Goal: Browse casually

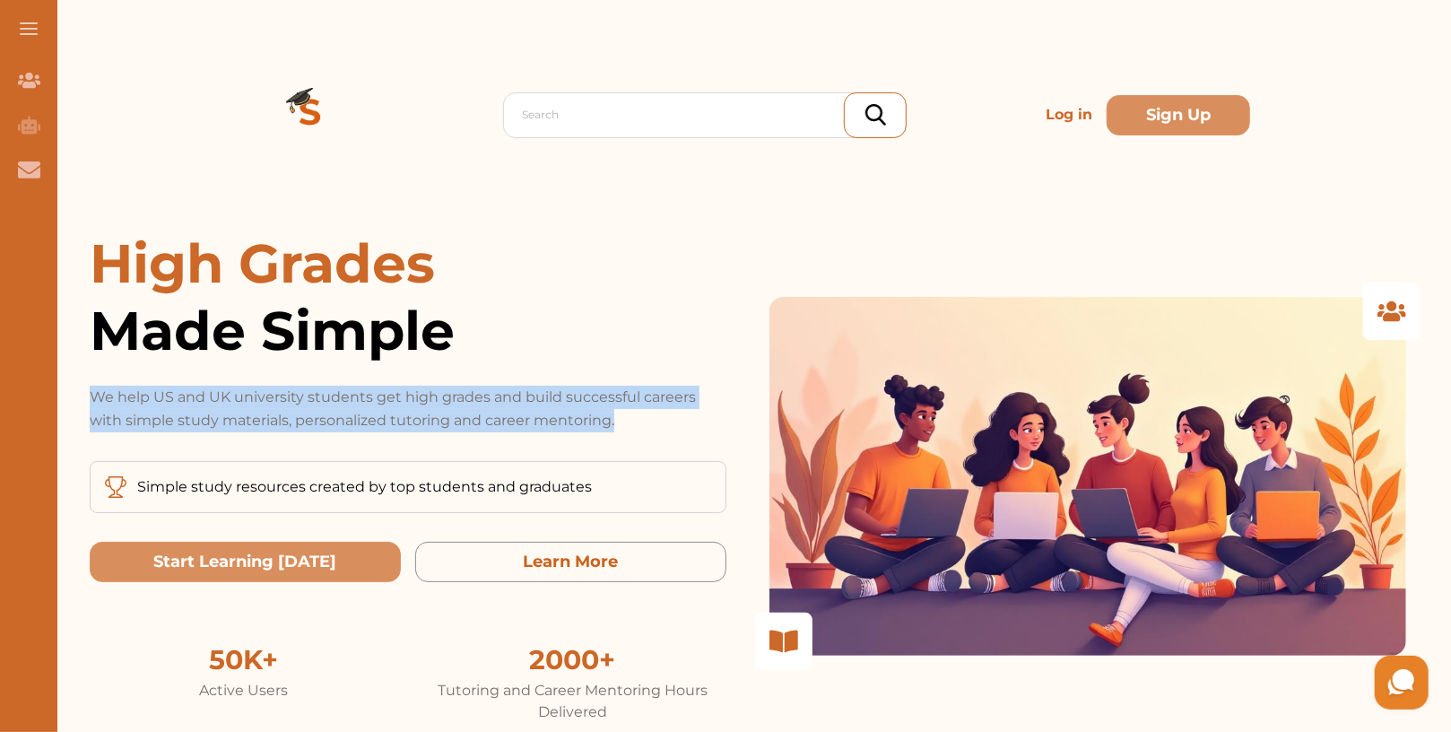
drag, startPoint x: 96, startPoint y: 388, endPoint x: 656, endPoint y: 426, distance: 560.9
click at [656, 426] on p "We help US and UK university students get high grades and build successful care…" at bounding box center [408, 409] width 637 height 47
copy p "We help US and UK university students get high grades and build successful care…"
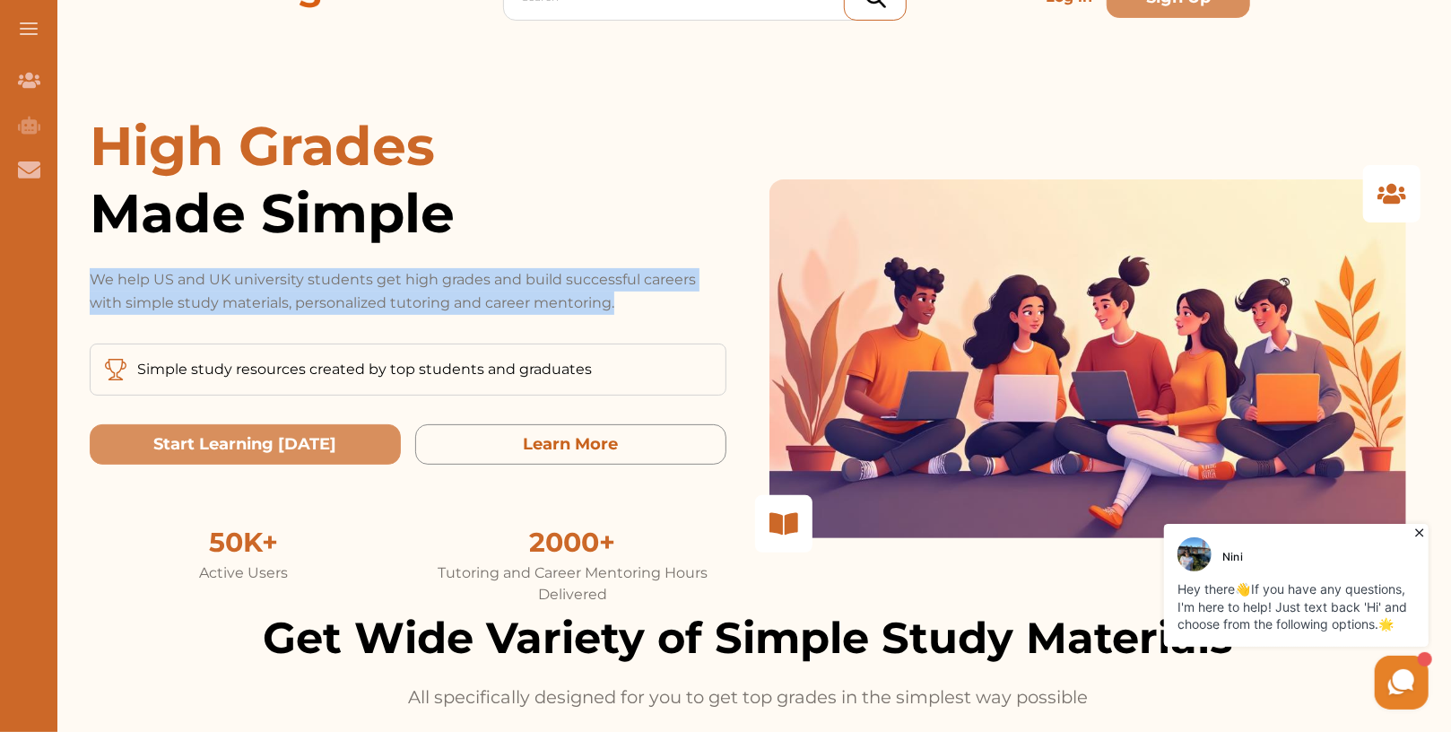
scroll to position [121, 0]
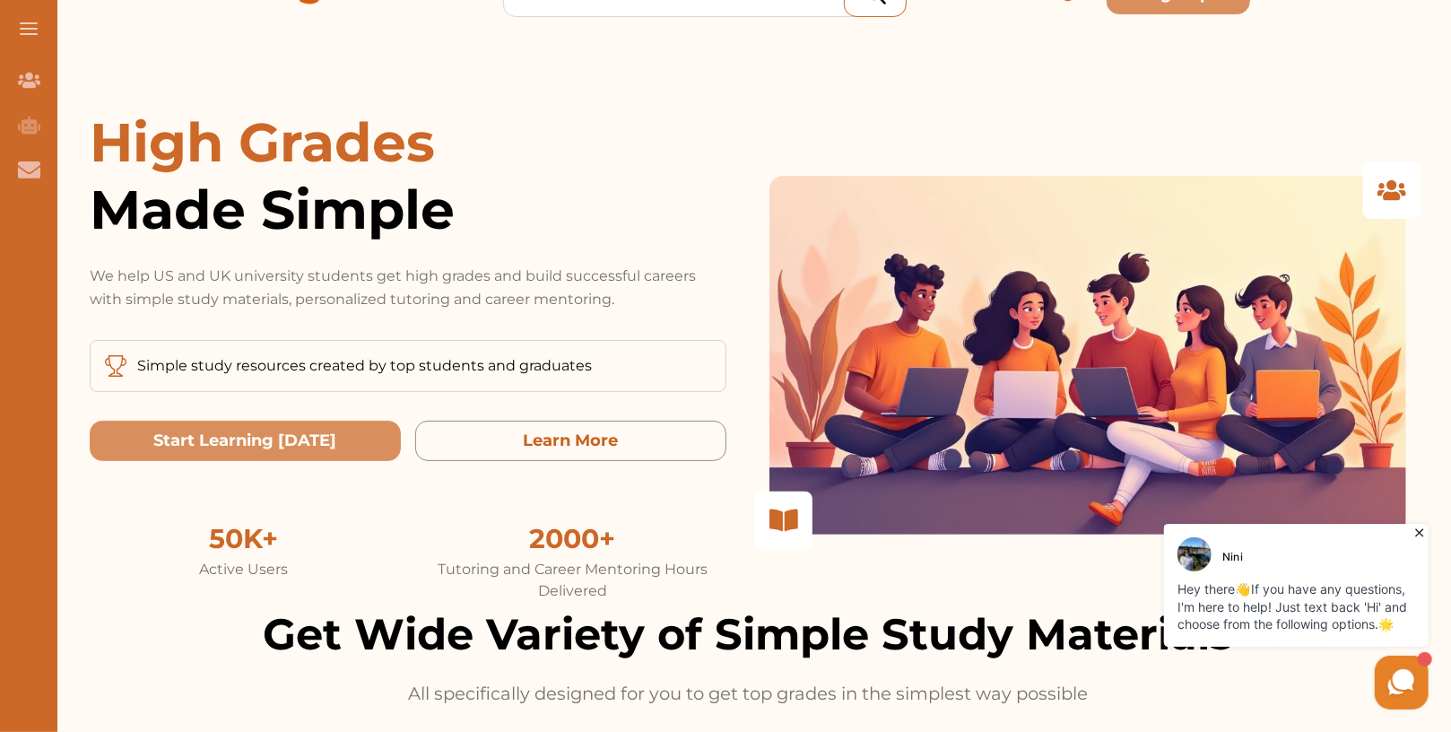
click at [440, 372] on p "Simple study resources created by top students and graduates" at bounding box center [364, 366] width 455 height 22
copy p "Simple study resources created by top students and graduates"
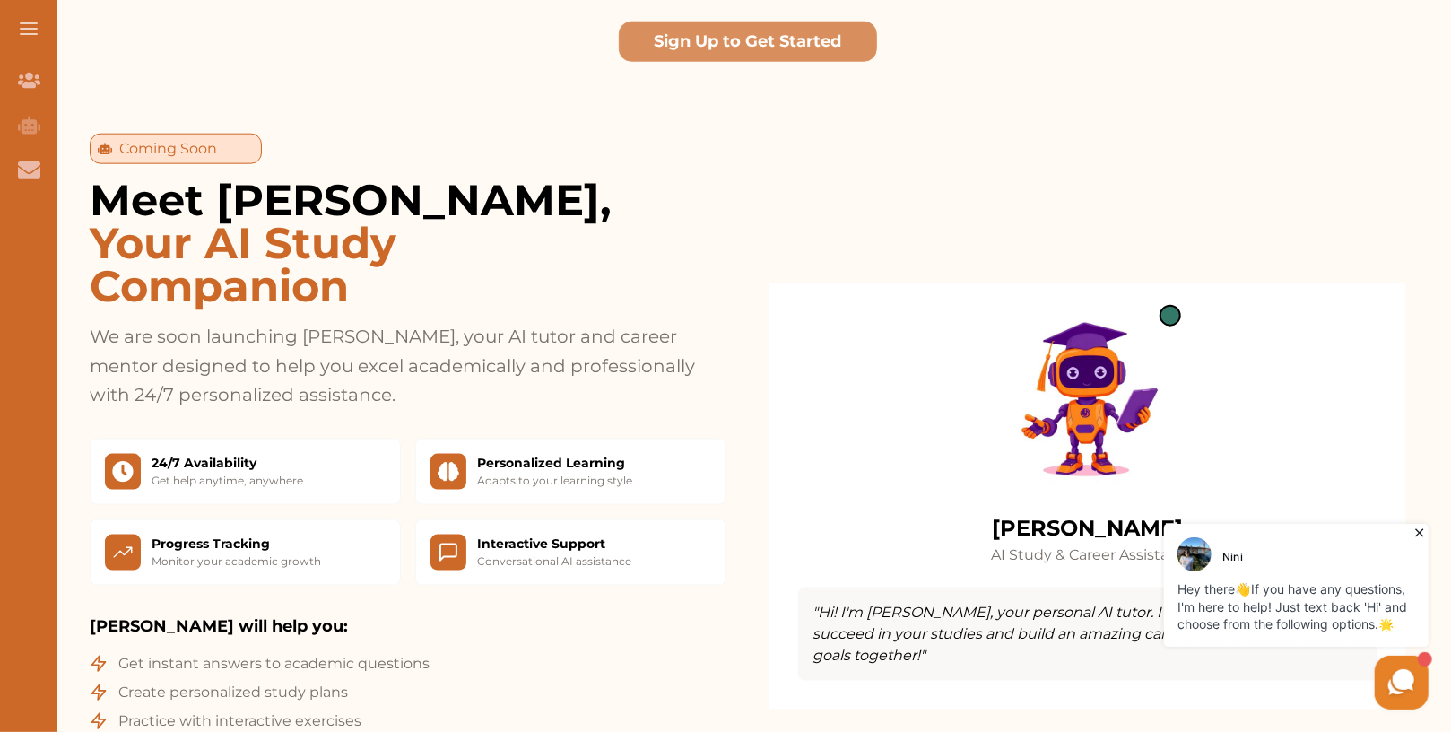
scroll to position [1344, 0]
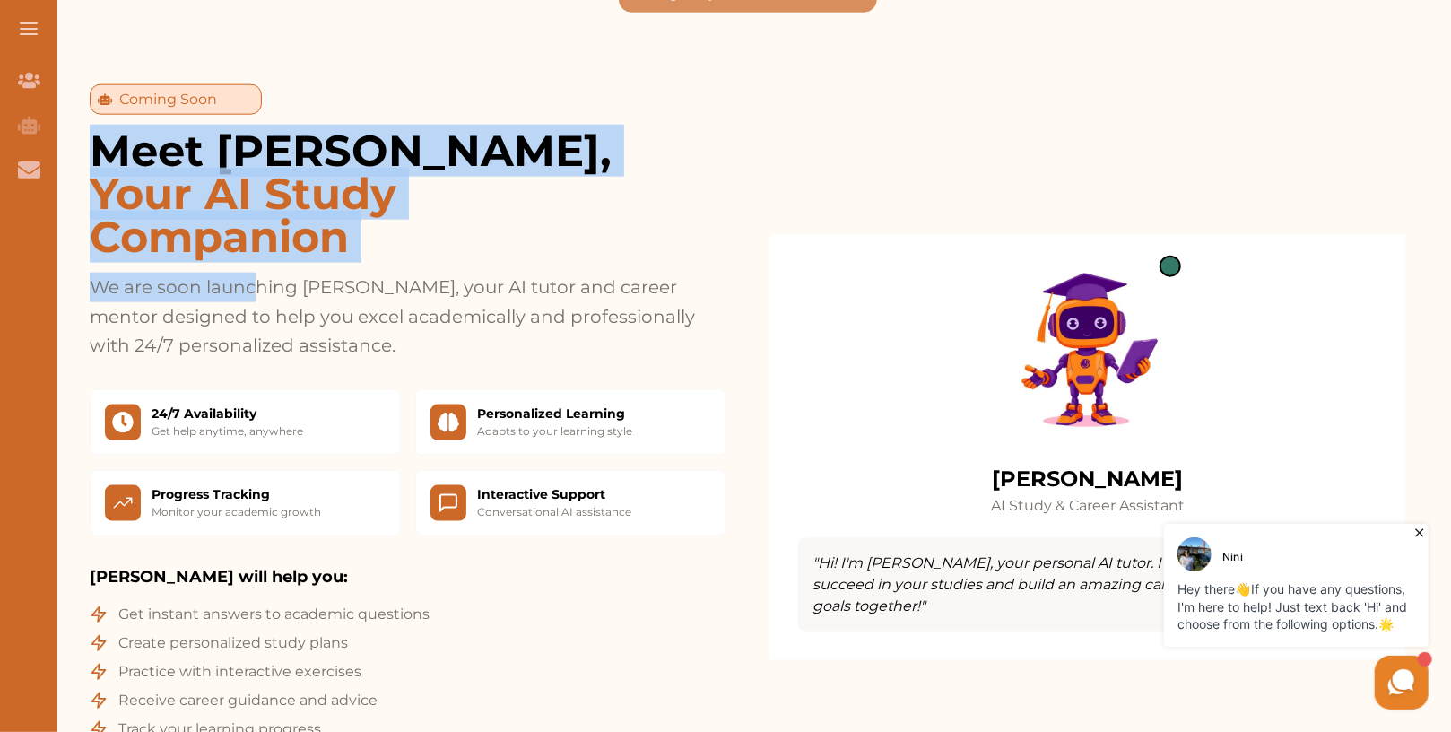
drag, startPoint x: 94, startPoint y: 117, endPoint x: 252, endPoint y: 262, distance: 213.9
click at [252, 262] on div "Coming Soon Meet [PERSON_NAME], Your AI Study Companion We are soon launching […" at bounding box center [408, 222] width 637 height 276
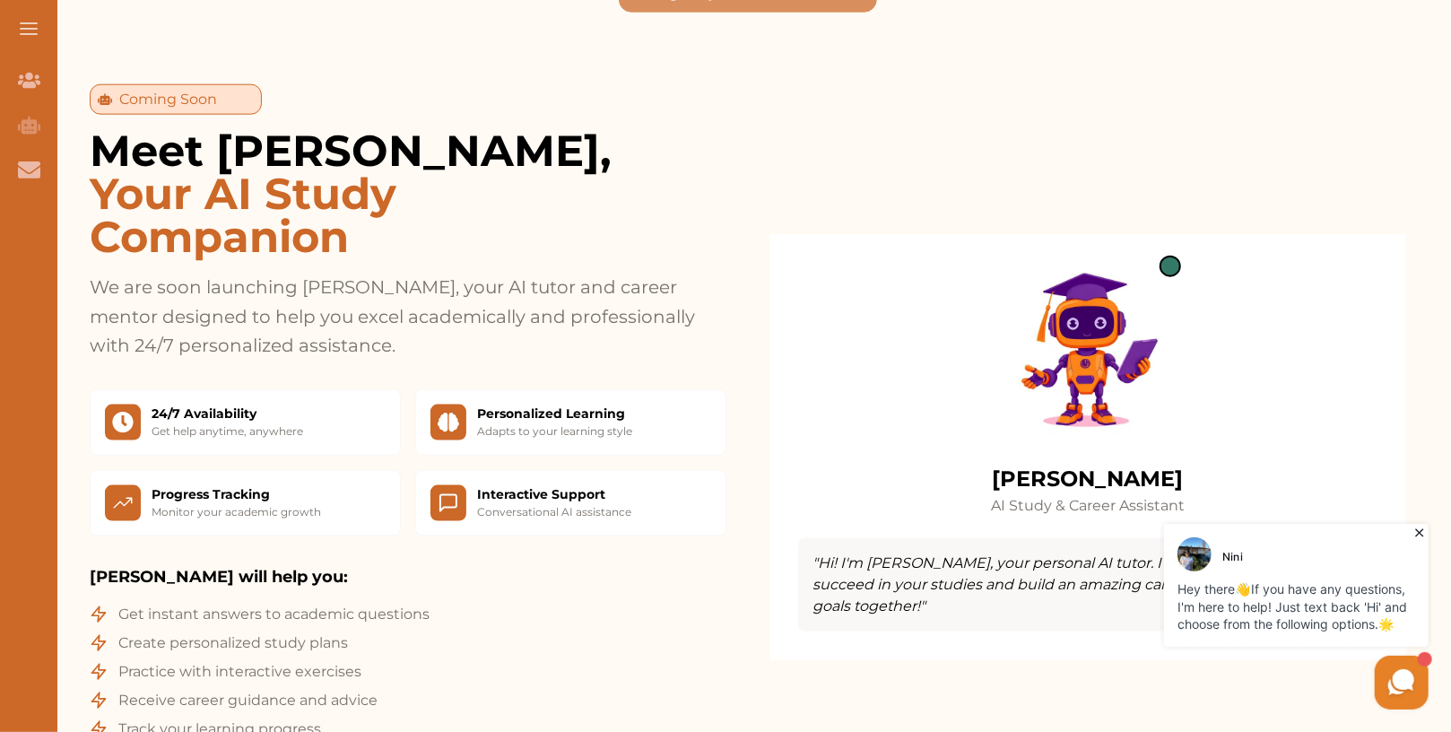
click at [361, 316] on p "We are soon launching [PERSON_NAME], your AI tutor and career mentor designed t…" at bounding box center [408, 317] width 637 height 88
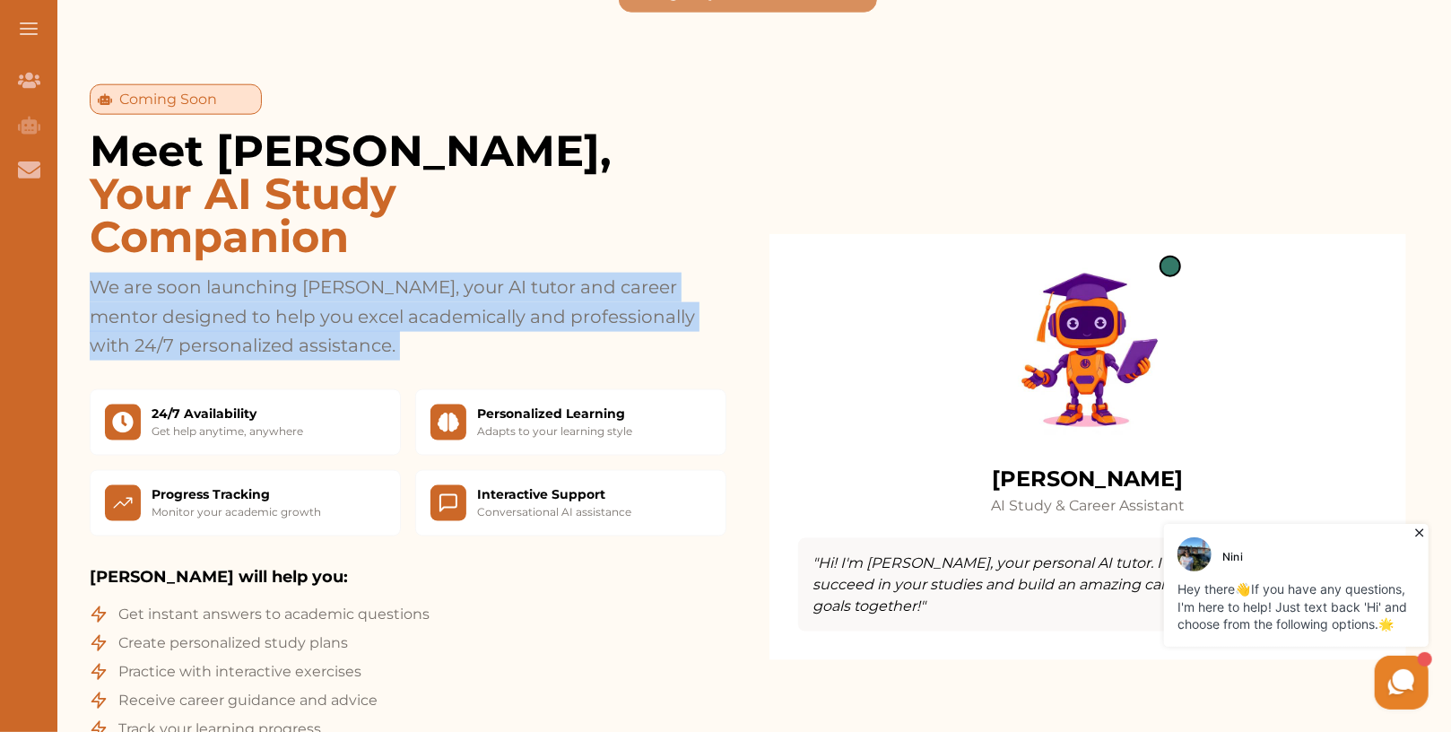
drag, startPoint x: 361, startPoint y: 317, endPoint x: 61, endPoint y: 251, distance: 307.5
click at [61, 251] on section "Coming Soon Meet [PERSON_NAME], Your AI Study Companion We are soon launching […" at bounding box center [748, 447] width 1406 height 868
copy div "We are soon launching [PERSON_NAME], your AI tutor and career mentor designed t…"
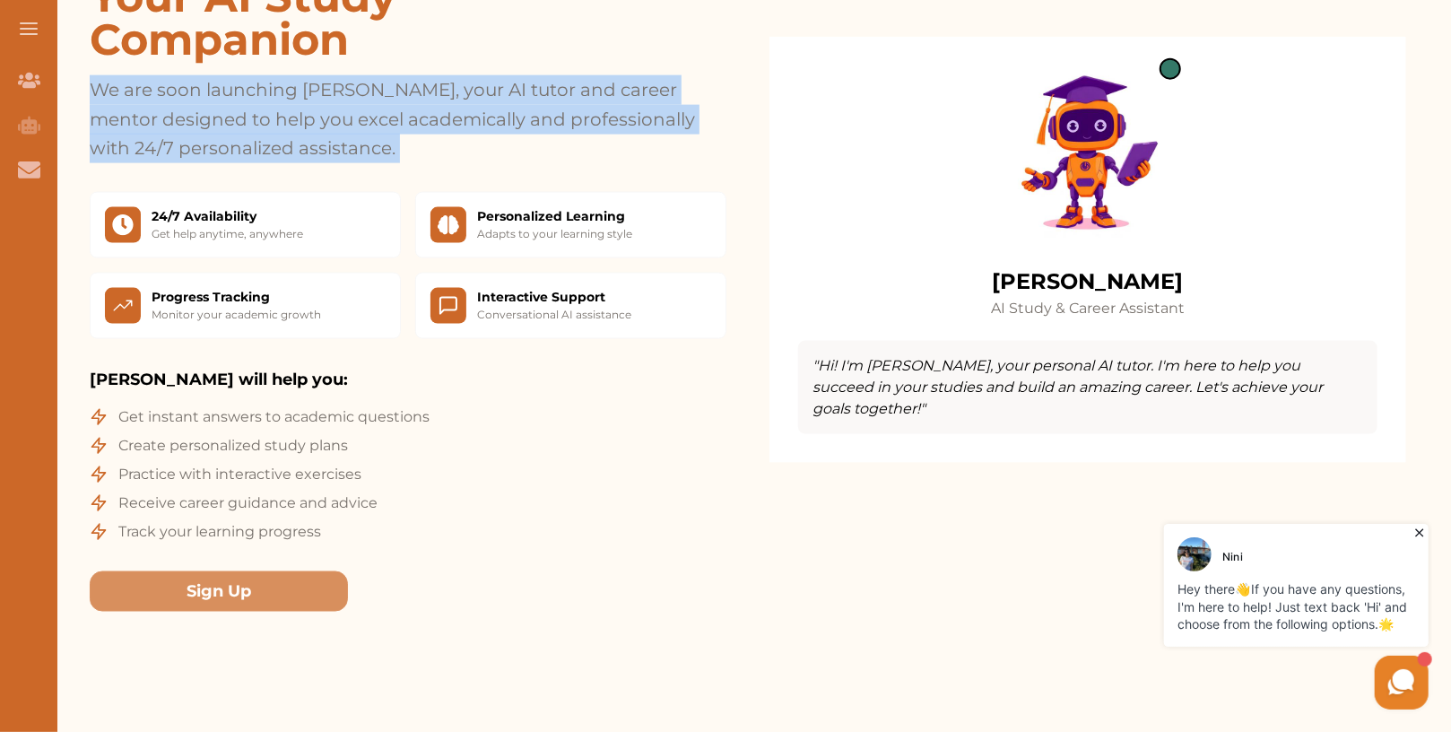
scroll to position [1625, 0]
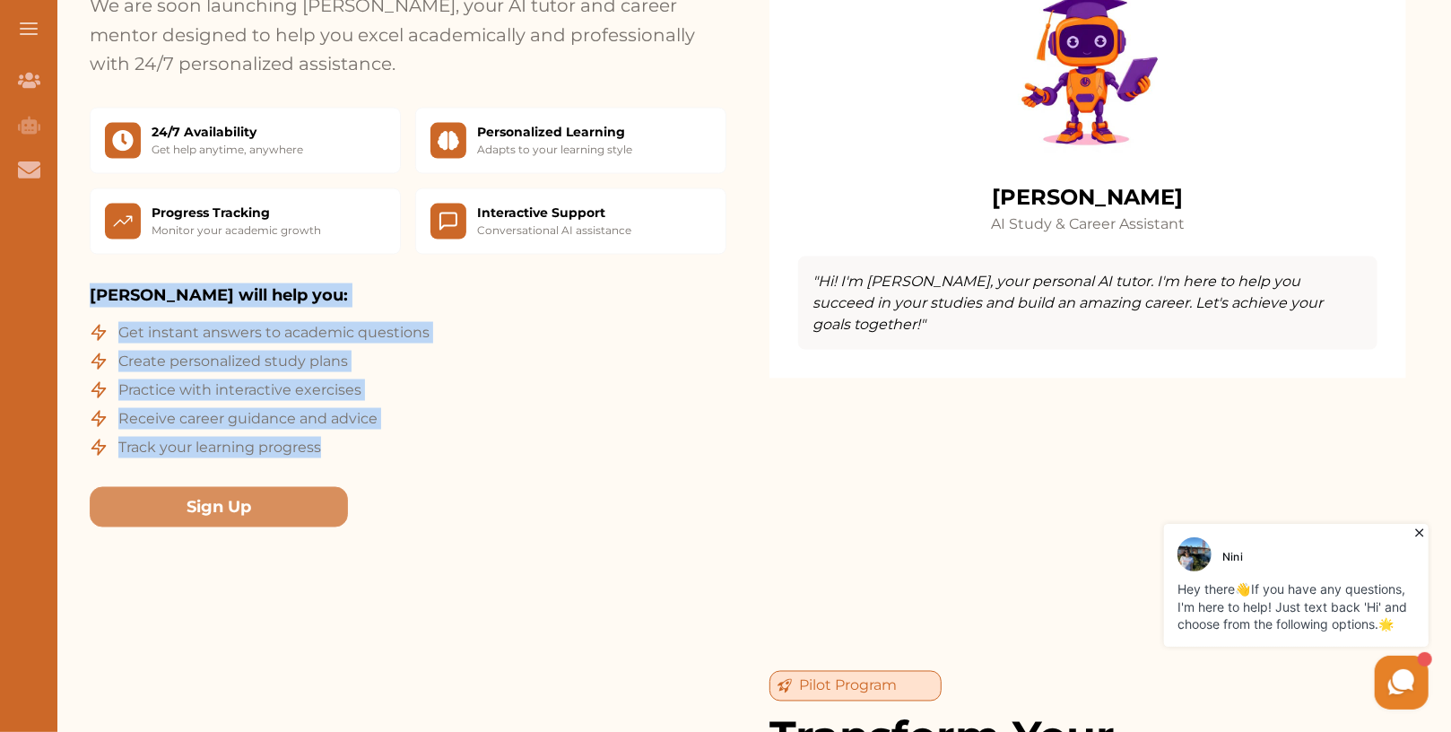
drag, startPoint x: 82, startPoint y: 267, endPoint x: 496, endPoint y: 426, distance: 443.7
click at [496, 426] on div "Coming Soon Meet [PERSON_NAME], Your AI Study Companion We are soon launching […" at bounding box center [747, 165] width 1345 height 725
copy div "[PERSON_NAME] will help you: Get instant answers to academic questions Create p…"
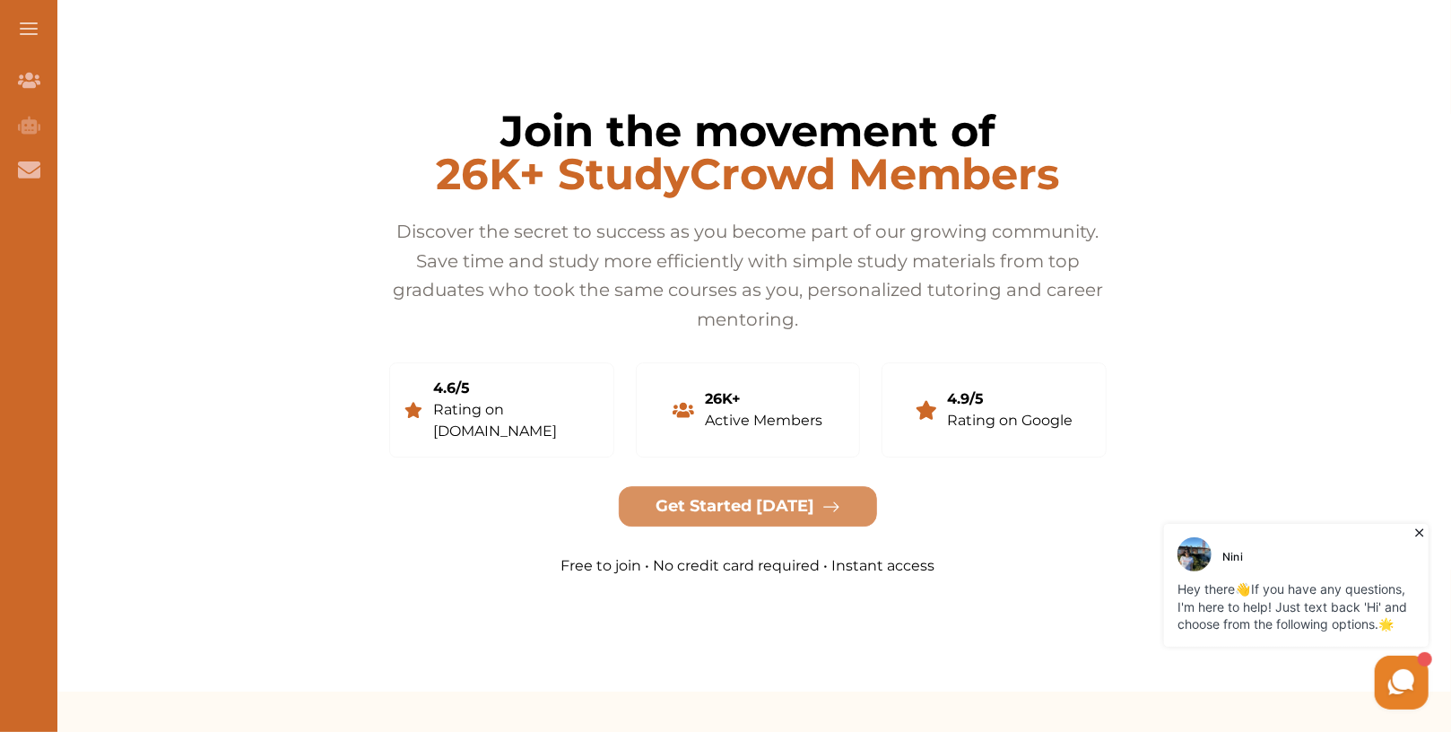
scroll to position [3301, 0]
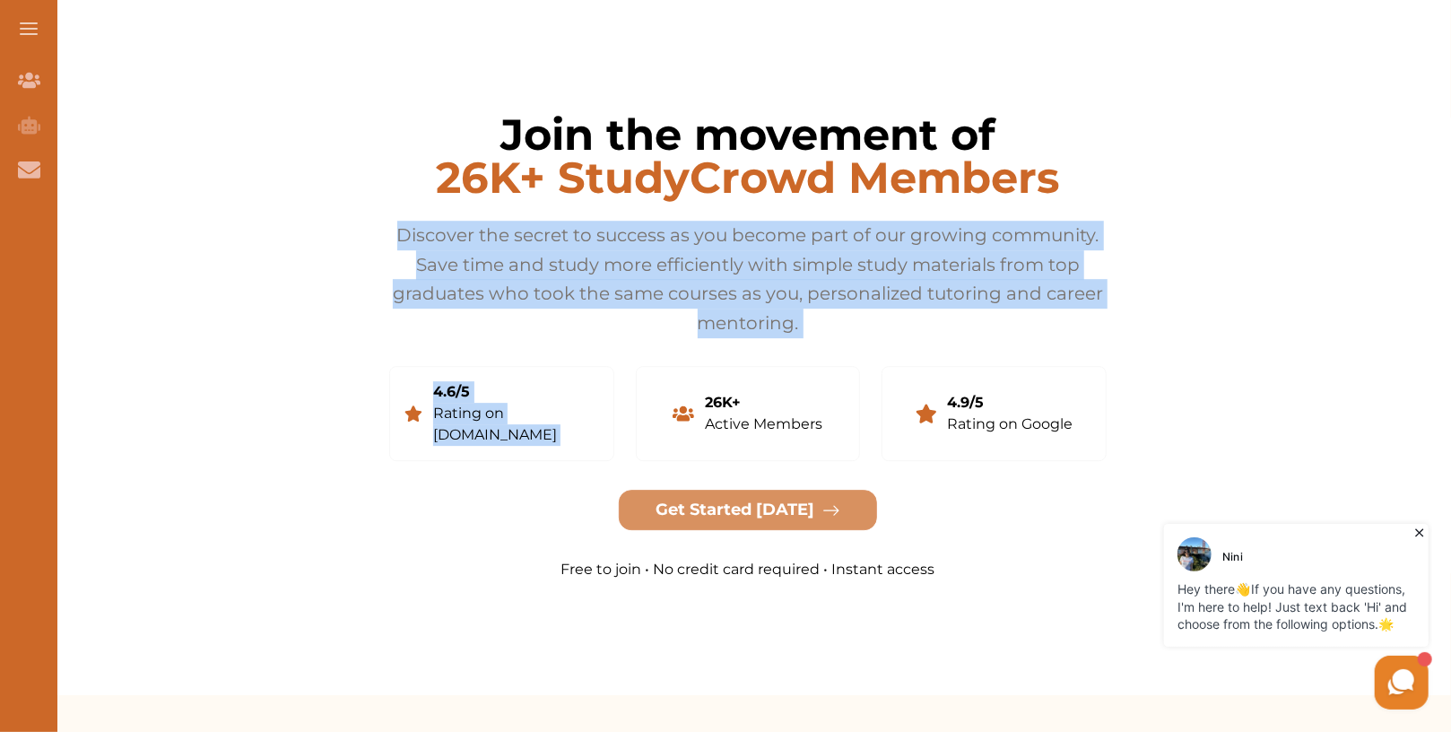
drag, startPoint x: 393, startPoint y: 199, endPoint x: 779, endPoint y: 331, distance: 408.4
click at [779, 331] on div "Join the movement of 26K+ StudyCrowd Members Discover the secret to success as …" at bounding box center [748, 346] width 804 height 553
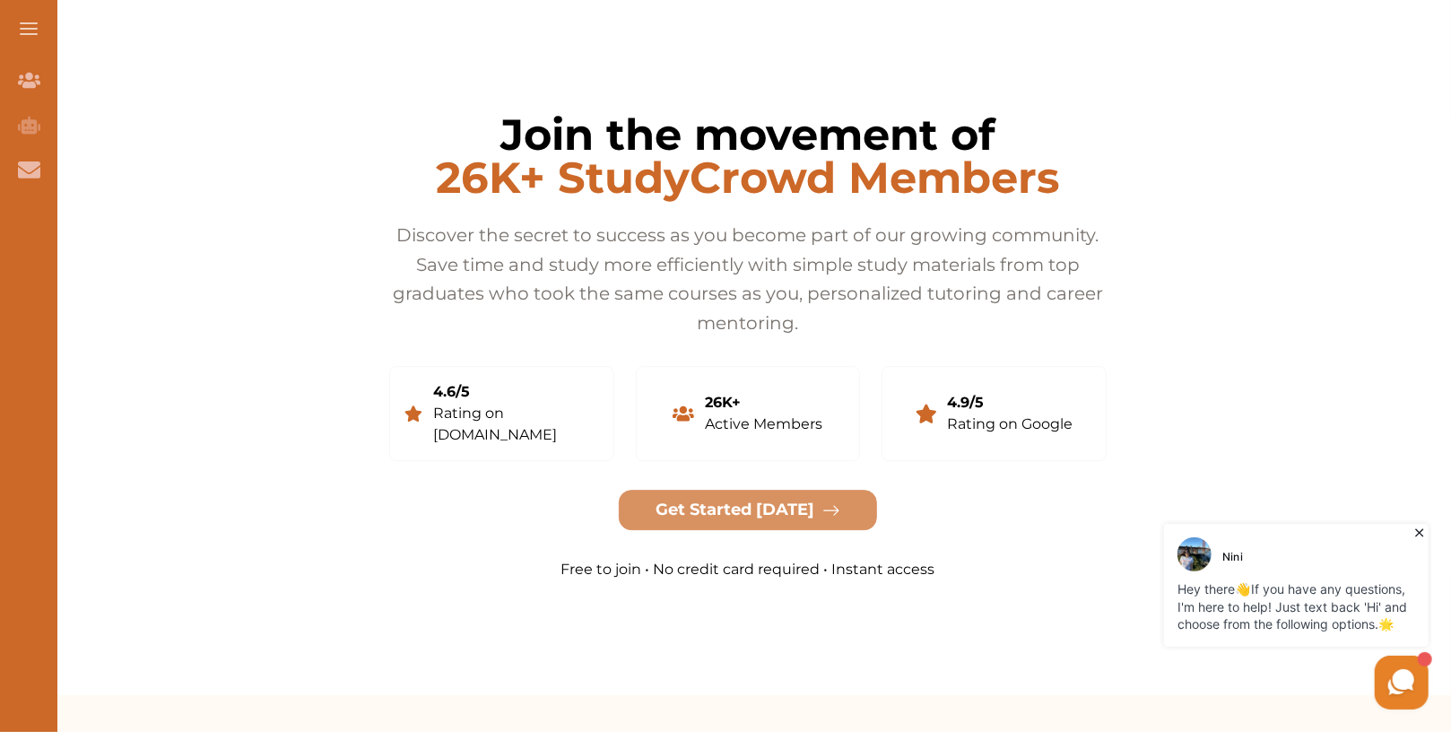
click at [886, 221] on p "Discover the secret to success as you become part of our growing community. Sav…" at bounding box center [748, 279] width 718 height 117
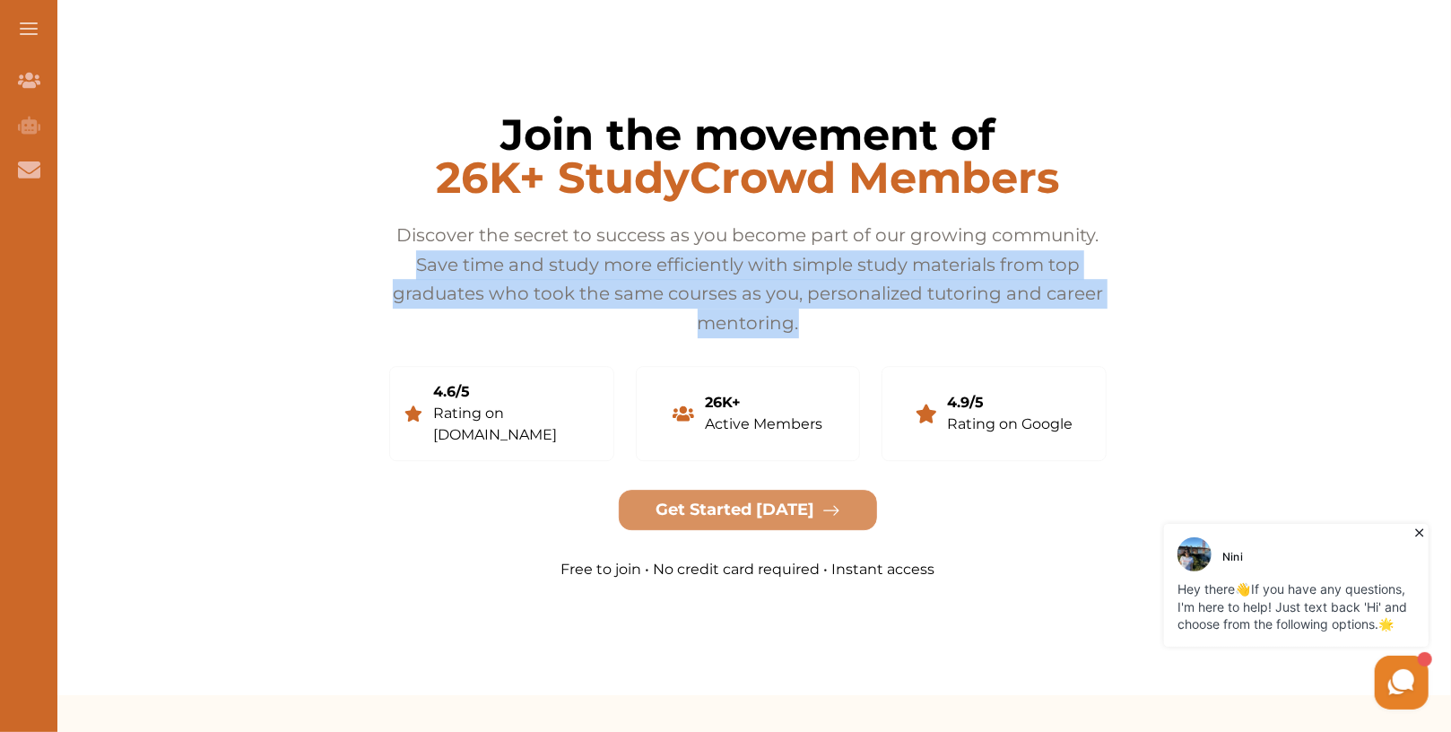
drag, startPoint x: 413, startPoint y: 230, endPoint x: 1081, endPoint y: 285, distance: 670.5
click at [1081, 285] on p "Discover the secret to success as you become part of our growing community. Sav…" at bounding box center [748, 279] width 718 height 117
